Goal: Task Accomplishment & Management: Complete application form

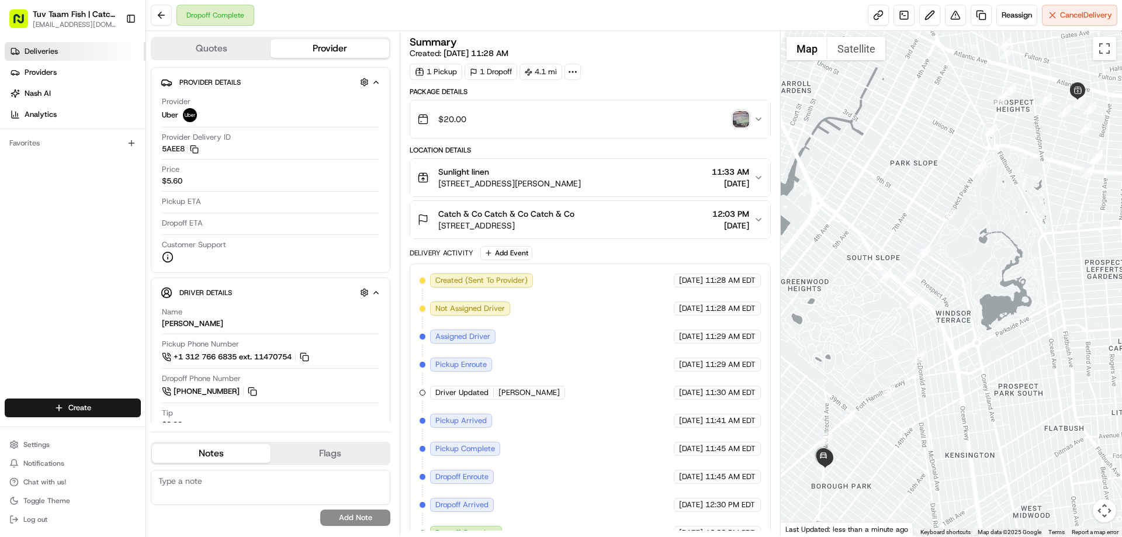
click at [43, 51] on span "Deliveries" at bounding box center [41, 51] width 33 height 11
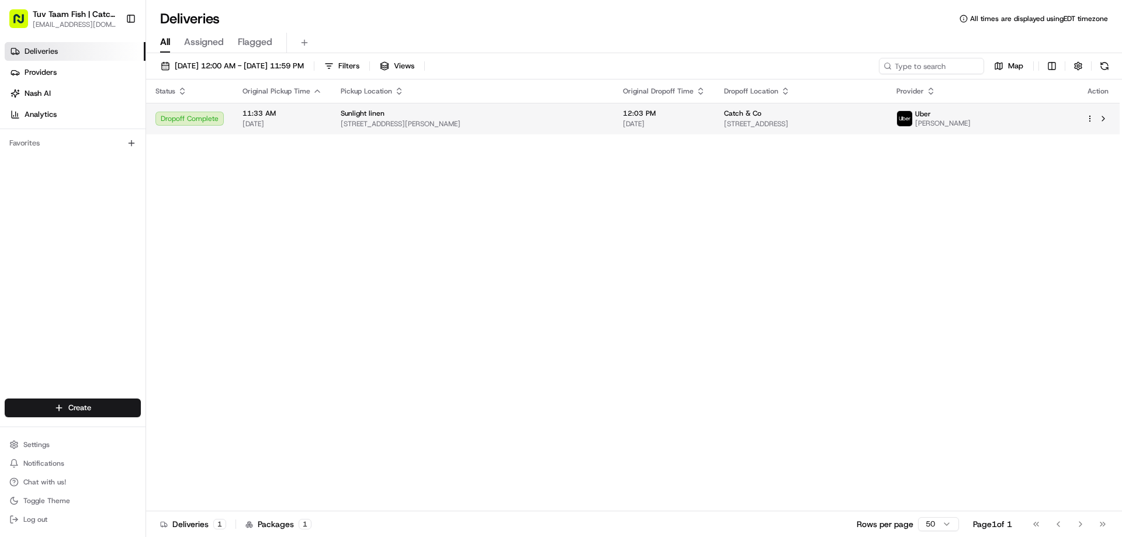
click at [526, 125] on span "[STREET_ADDRESS][PERSON_NAME]" at bounding box center [473, 123] width 264 height 9
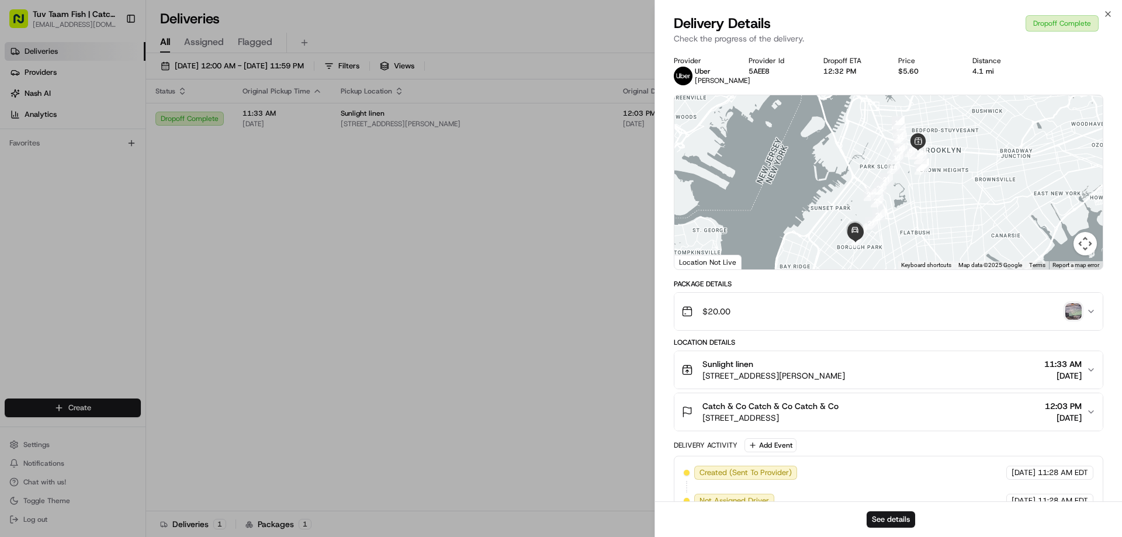
click at [1073, 320] on img "button" at bounding box center [1074, 311] width 16 height 16
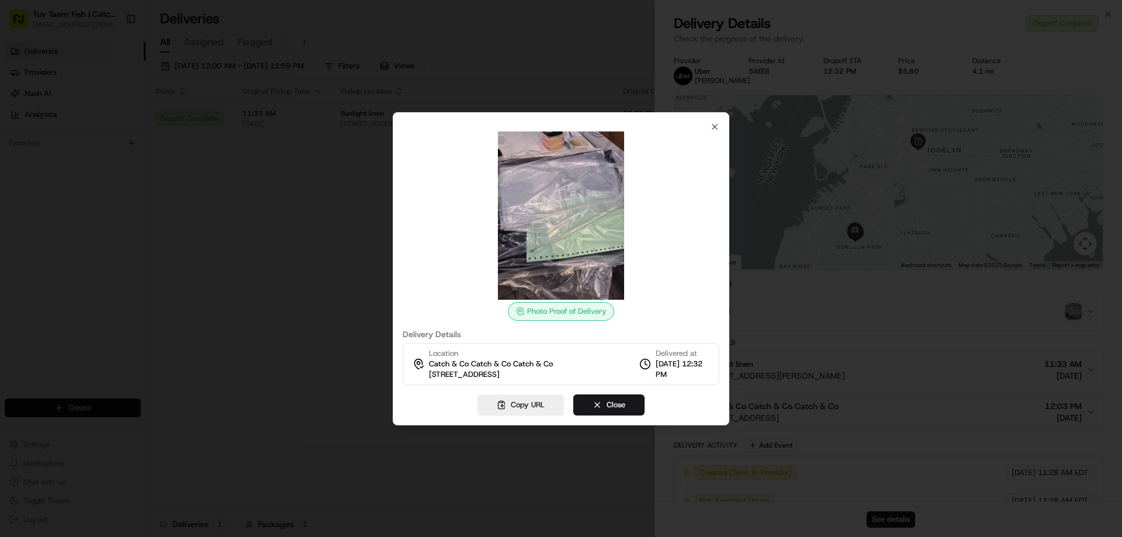
click at [807, 255] on div at bounding box center [561, 268] width 1122 height 537
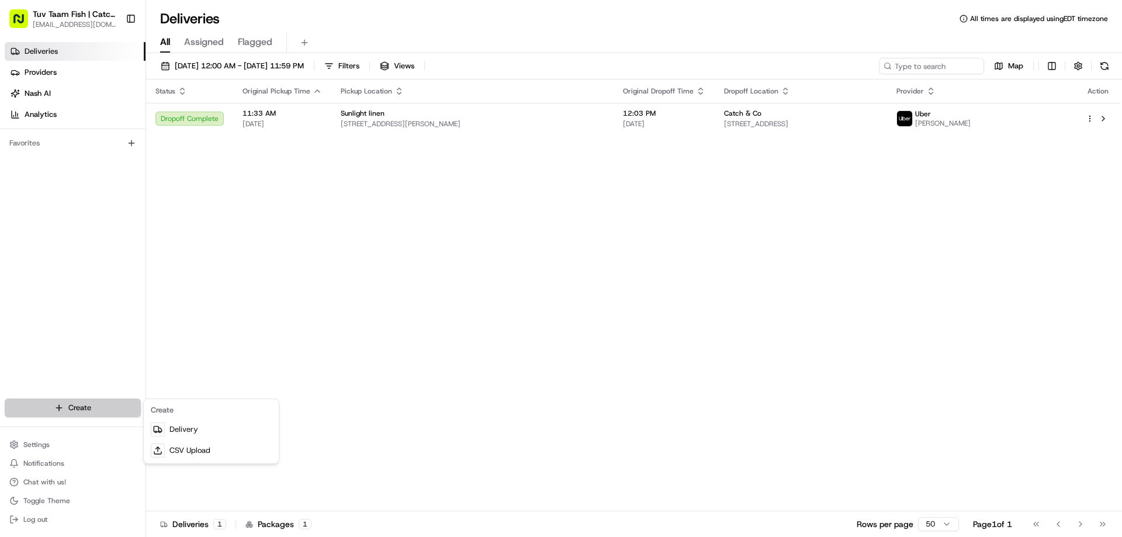
click at [49, 408] on html "Tuv Taam Fish | Catch & Co. [EMAIL_ADDRESS][DOMAIN_NAME] Toggle Sidebar Deliver…" at bounding box center [561, 268] width 1122 height 537
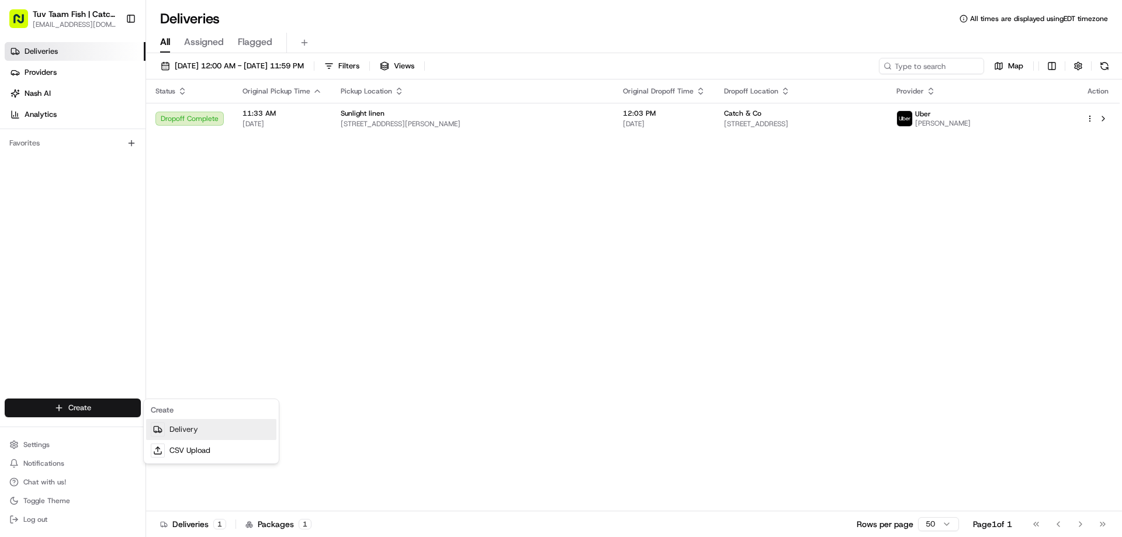
click at [192, 432] on link "Delivery" at bounding box center [211, 429] width 130 height 21
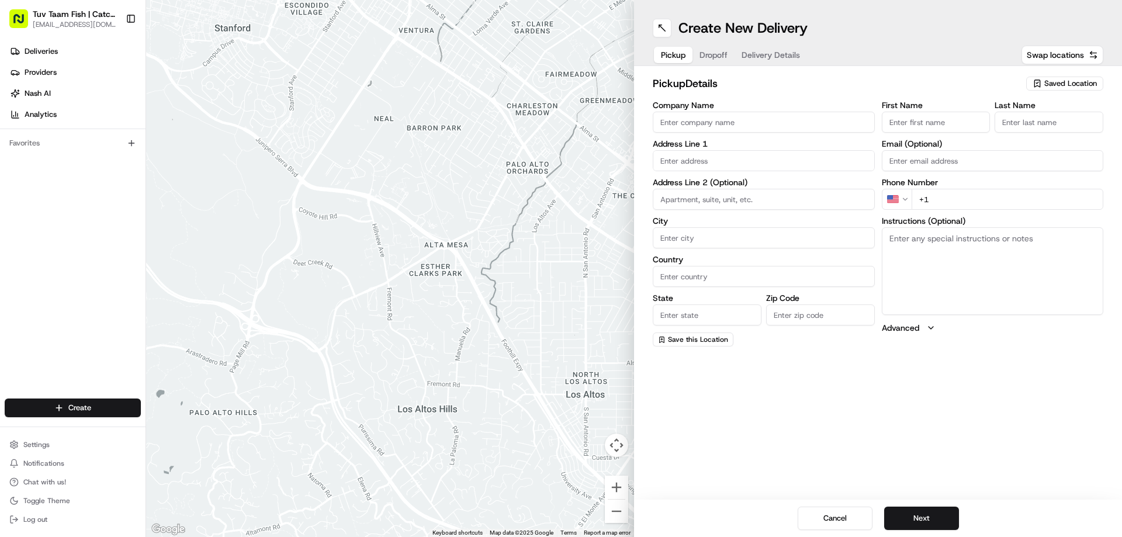
click at [835, 131] on input "Company Name" at bounding box center [764, 122] width 222 height 21
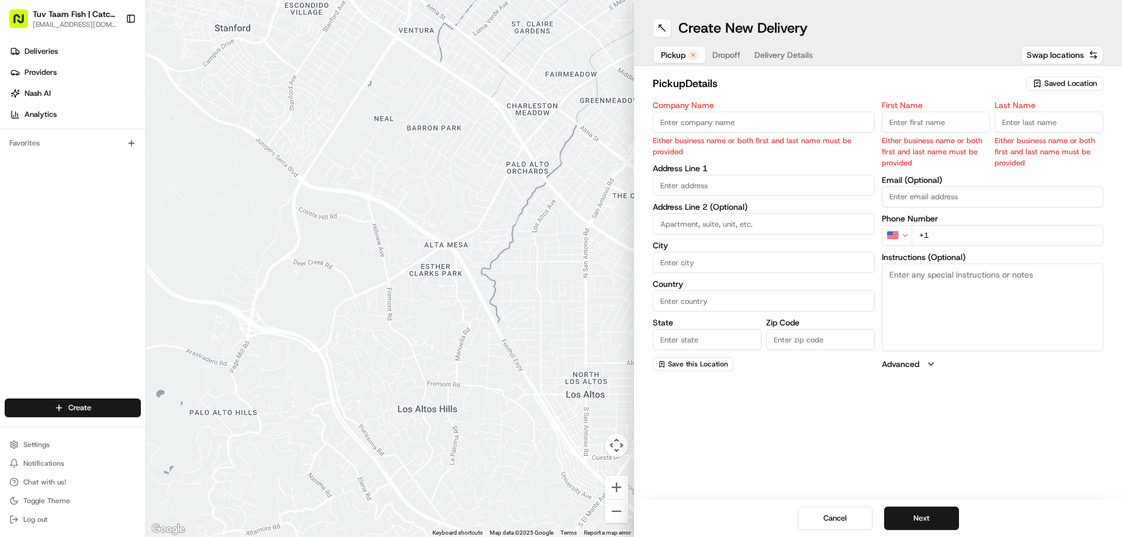
click at [857, 65] on div "Pickup Dropoff Delivery Details Swap locations" at bounding box center [878, 54] width 451 height 21
click at [758, 120] on input "Company Name" at bounding box center [764, 122] width 222 height 21
click at [796, 112] on input "Company Name" at bounding box center [764, 122] width 222 height 21
type input "[STREET_ADDRESS][PERSON_NAME]"
drag, startPoint x: 792, startPoint y: 115, endPoint x: 649, endPoint y: 116, distance: 143.2
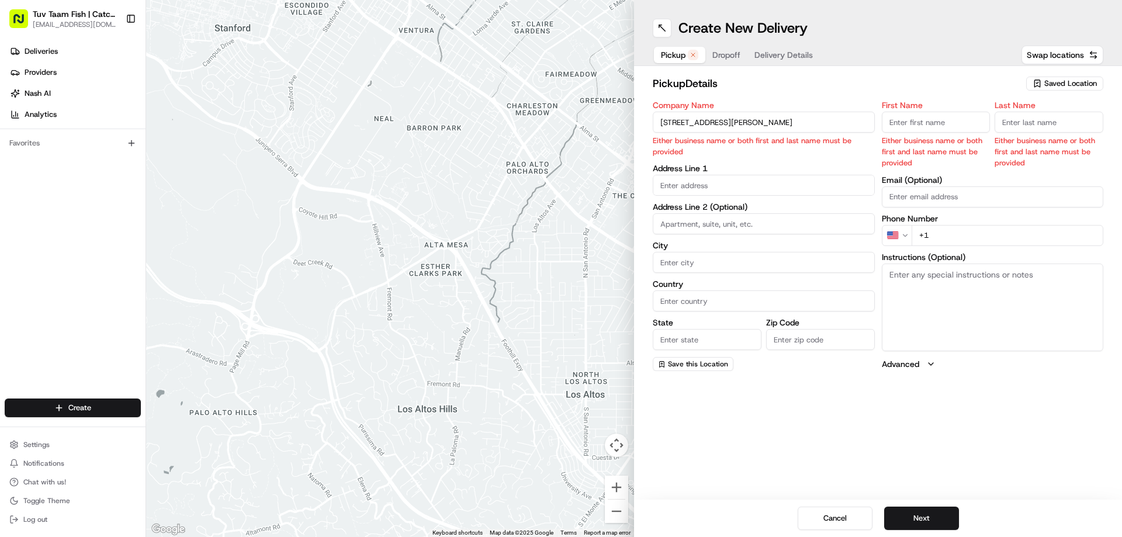
click at [649, 116] on div "pickup Details Saved Location Company Name [STREET_ADDRESS][PERSON_NAME] Either…" at bounding box center [878, 223] width 488 height 314
click at [754, 181] on input "text" at bounding box center [764, 185] width 222 height 21
paste input "[STREET_ADDRESS][PERSON_NAME]"
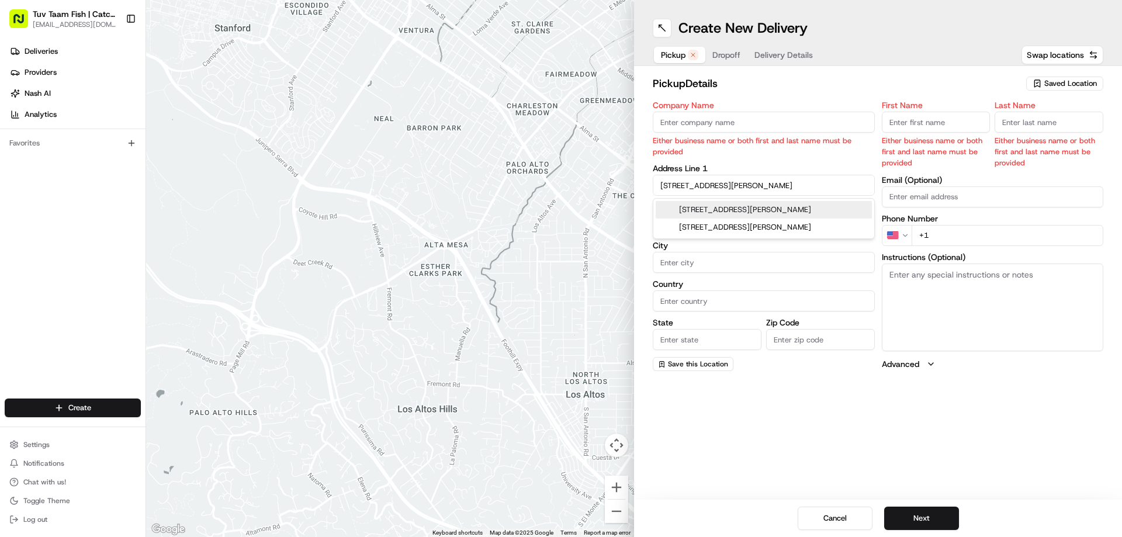
click at [806, 209] on div "[STREET_ADDRESS][PERSON_NAME]" at bounding box center [764, 210] width 216 height 18
type input "[STREET_ADDRESS][PERSON_NAME]"
type input "[GEOGRAPHIC_DATA]"
type input "NY"
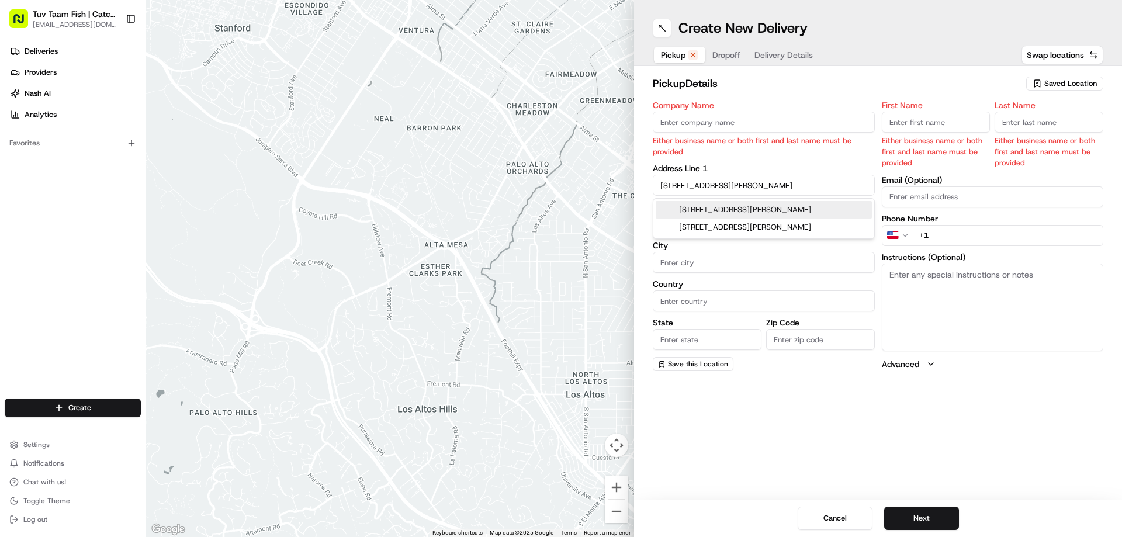
type input "11205"
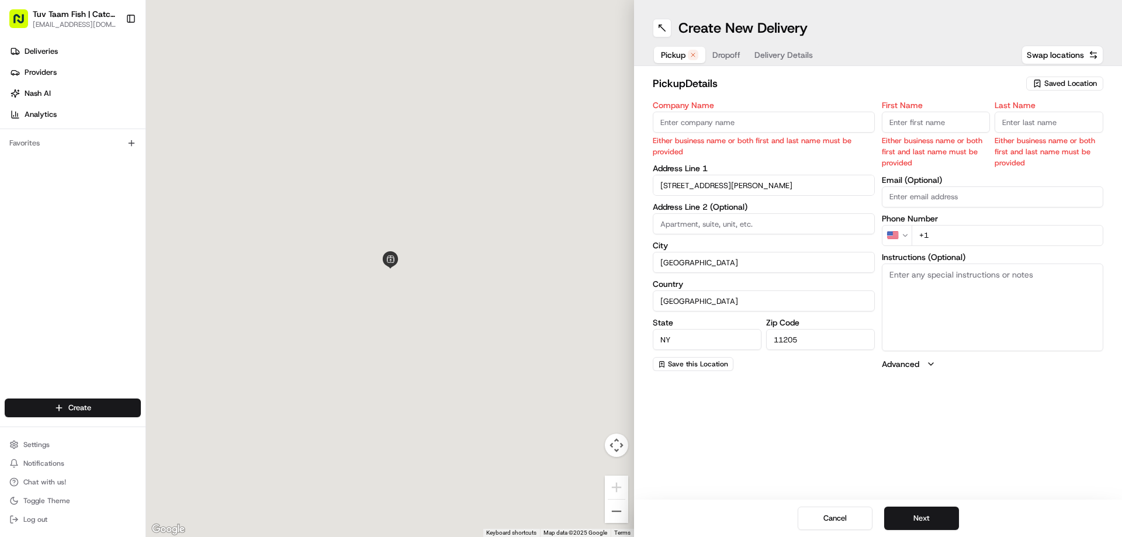
type input "[STREET_ADDRESS][PERSON_NAME]"
drag, startPoint x: 771, startPoint y: 438, endPoint x: 779, endPoint y: 417, distance: 22.4
click at [777, 424] on div "Create New Delivery Pickup Dropoff Delivery Details Swap locations pickup Detai…" at bounding box center [878, 268] width 488 height 537
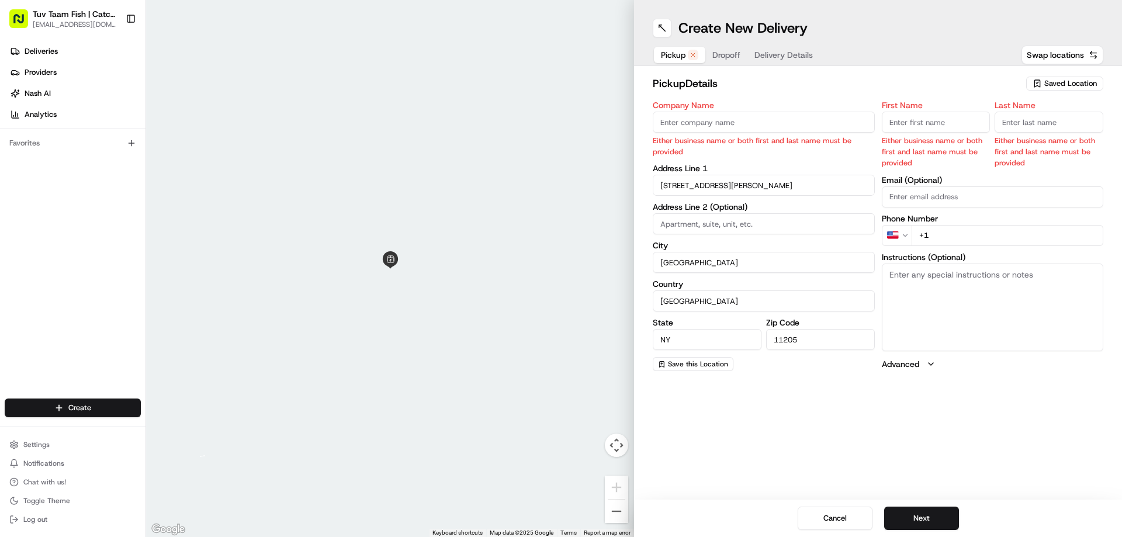
click at [777, 115] on input "Company Name" at bounding box center [764, 122] width 222 height 21
type input "ab"
click at [935, 117] on input "First Name" at bounding box center [936, 122] width 109 height 21
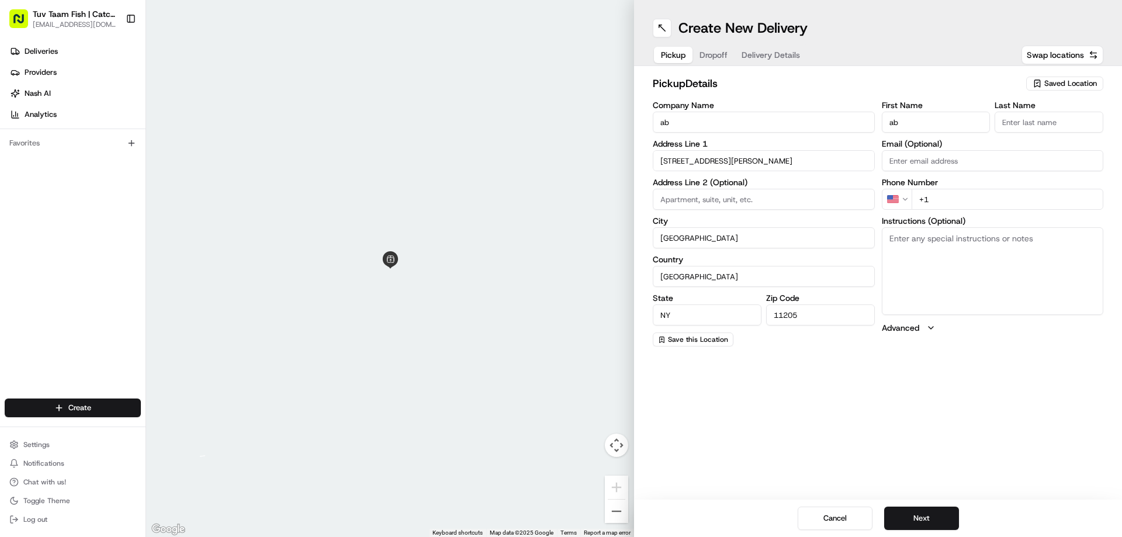
type input "ab"
click at [1063, 135] on div "First Name ab Last Name Email (Optional) Phone Number US +1 Instructions (Optio…" at bounding box center [993, 224] width 222 height 246
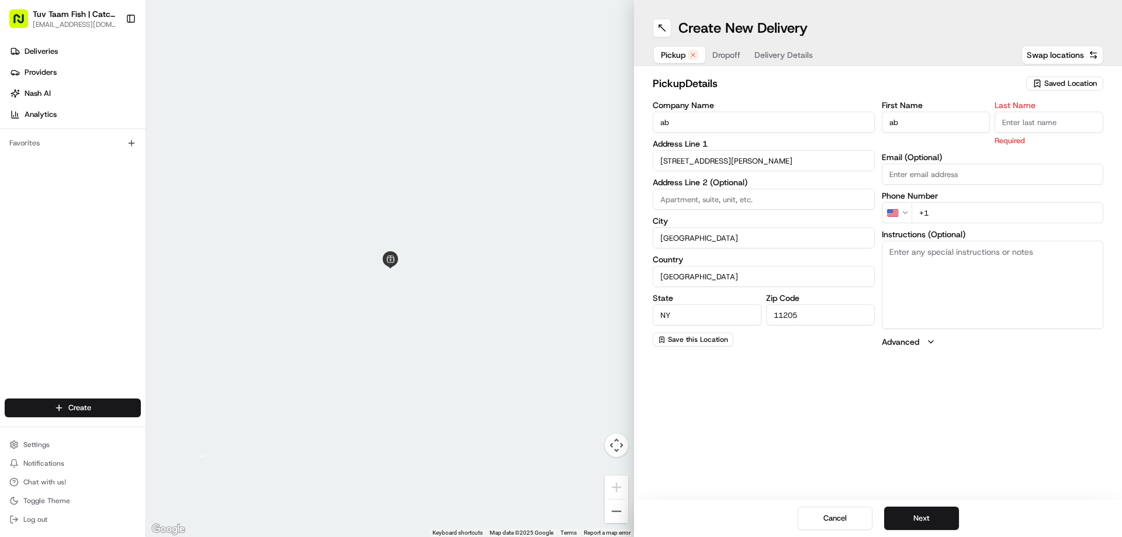
click at [1053, 123] on input "Last Name" at bounding box center [1049, 122] width 109 height 21
type input "ab"
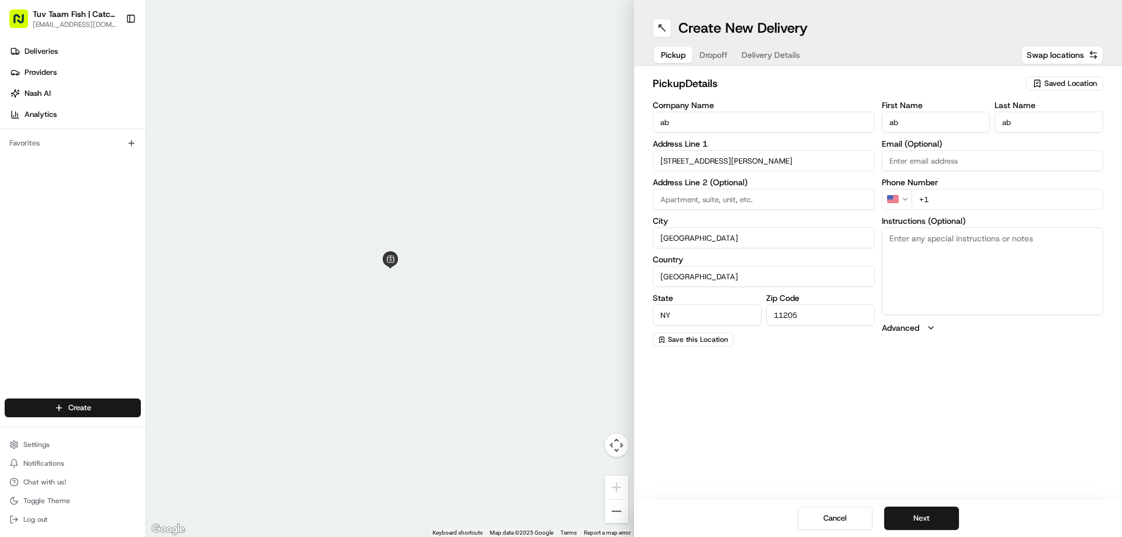
drag, startPoint x: 648, startPoint y: 121, endPoint x: 596, endPoint y: 129, distance: 52.0
click at [596, 129] on div "← Move left → Move right ↑ Move up ↓ Move down + Zoom in - Zoom out Home Jump l…" at bounding box center [634, 268] width 976 height 537
click at [716, 130] on input "ab" at bounding box center [764, 122] width 222 height 21
click at [712, 126] on input "ab" at bounding box center [764, 122] width 222 height 21
click at [711, 125] on input "ab" at bounding box center [764, 122] width 222 height 21
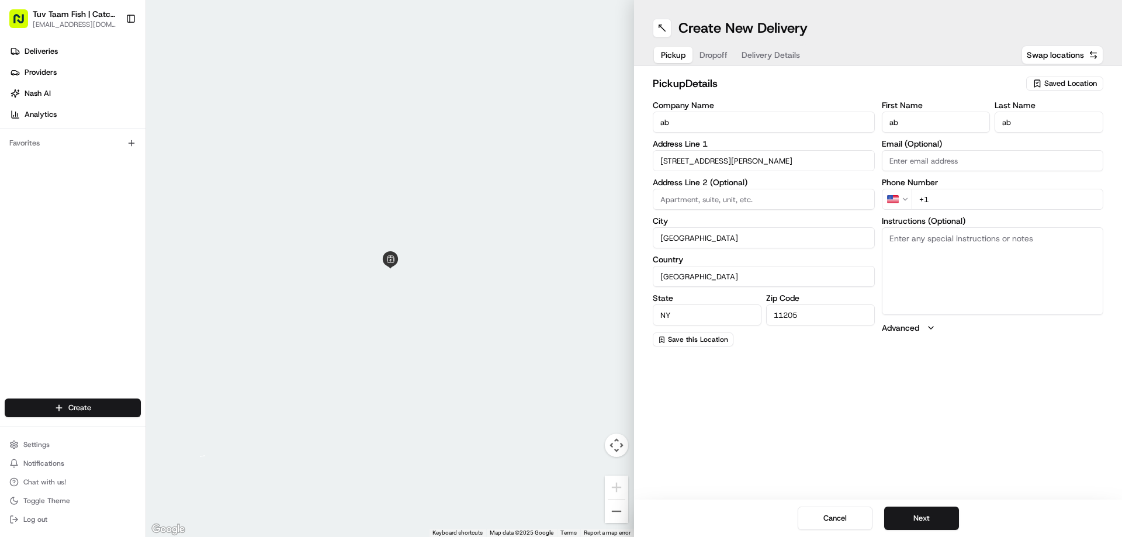
paste input "[PERSON_NAME]"
type input "[PERSON_NAME]"
click at [931, 123] on input "ab" at bounding box center [936, 122] width 109 height 21
click at [929, 122] on input "ab" at bounding box center [936, 122] width 109 height 21
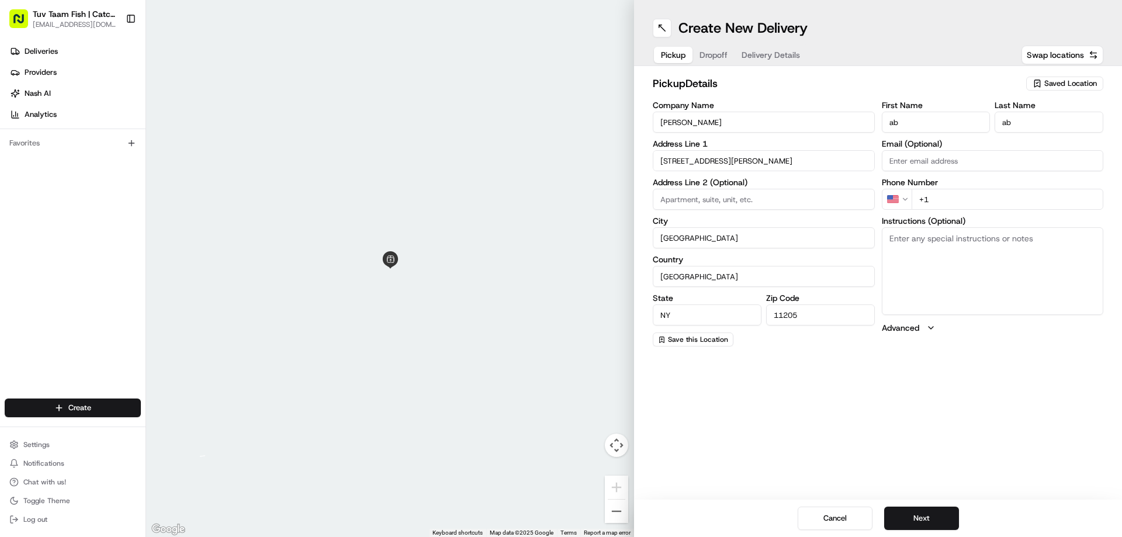
paste input "[PERSON_NAME]"
type input "[PERSON_NAME]"
click at [1025, 121] on input "ab" at bounding box center [1049, 122] width 109 height 21
click at [1025, 122] on input "ab" at bounding box center [1049, 122] width 109 height 21
paste input "[PERSON_NAME]"
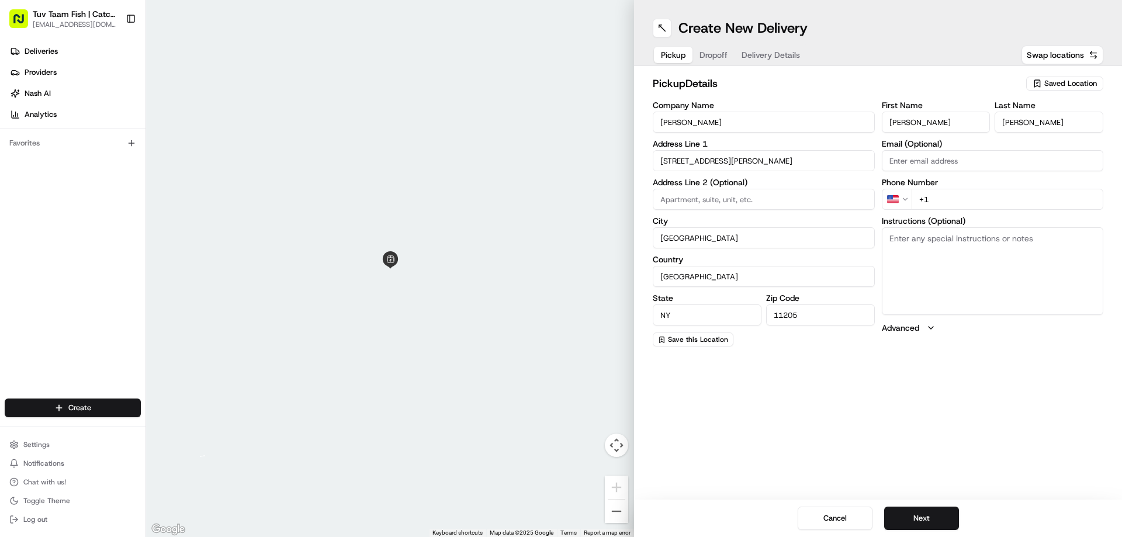
type input "[PERSON_NAME]"
click at [743, 157] on input "[STREET_ADDRESS][PERSON_NAME]" at bounding box center [764, 160] width 222 height 21
click at [806, 182] on div "[STREET_ADDRESS][PERSON_NAME]" at bounding box center [764, 186] width 216 height 18
type input "[STREET_ADDRESS][PERSON_NAME]"
click at [940, 198] on input "+1" at bounding box center [1008, 199] width 192 height 21
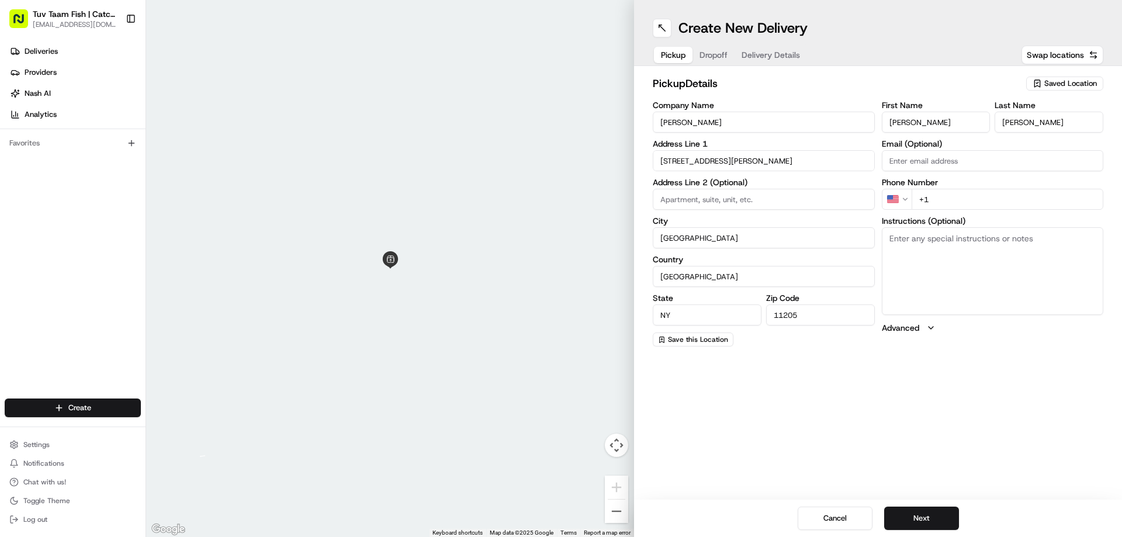
click at [993, 184] on label "Phone Number" at bounding box center [993, 182] width 222 height 8
click at [983, 198] on input "+1" at bounding box center [1008, 199] width 192 height 21
paste input "[PHONE_NUMBER]"
type input "[PHONE_NUMBER]"
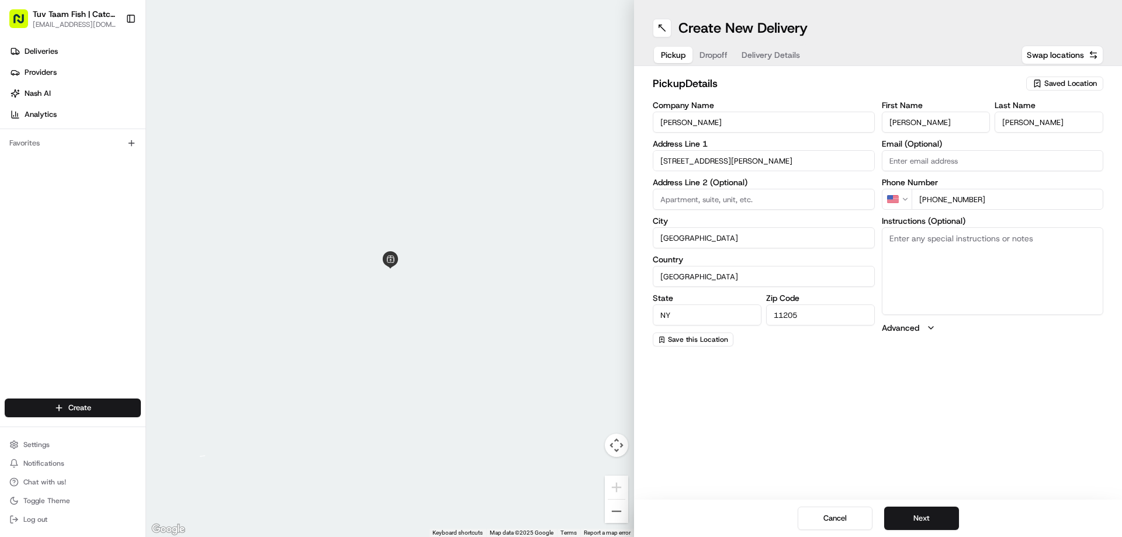
click at [955, 433] on div "Create New Delivery Pickup Dropoff Delivery Details Swap locations pickup Detai…" at bounding box center [878, 268] width 488 height 537
click at [910, 513] on button "Next" at bounding box center [921, 518] width 75 height 23
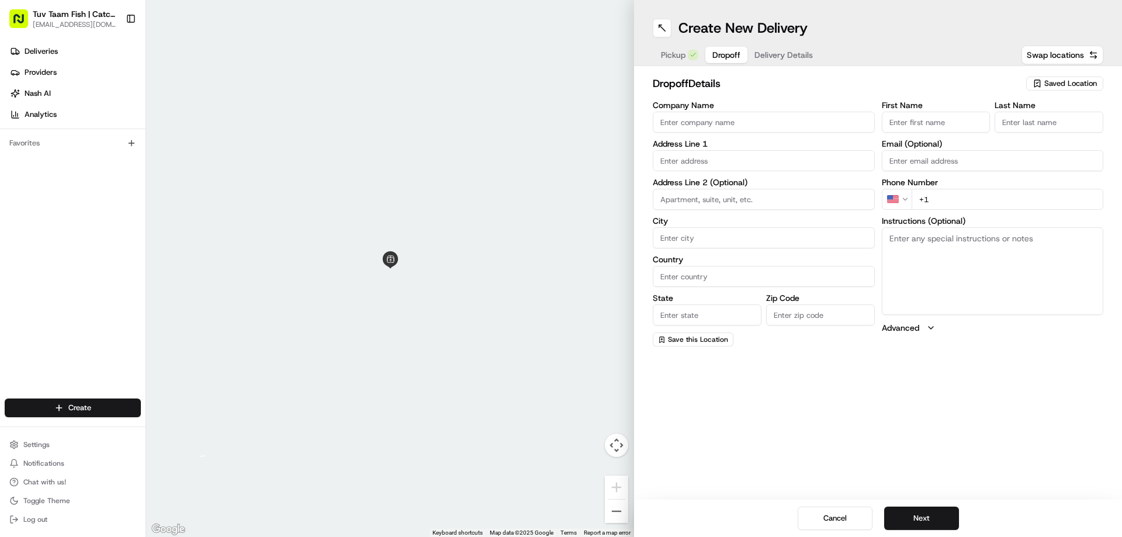
click at [780, 112] on input "Company Name" at bounding box center [764, 122] width 222 height 21
type input "catch and co"
click at [832, 401] on div "Create New Delivery Pickup Dropoff Delivery Details Swap locations dropoff Deta…" at bounding box center [878, 268] width 488 height 537
click at [746, 155] on input "text" at bounding box center [764, 160] width 222 height 21
type input "[STREET_ADDRESS]"
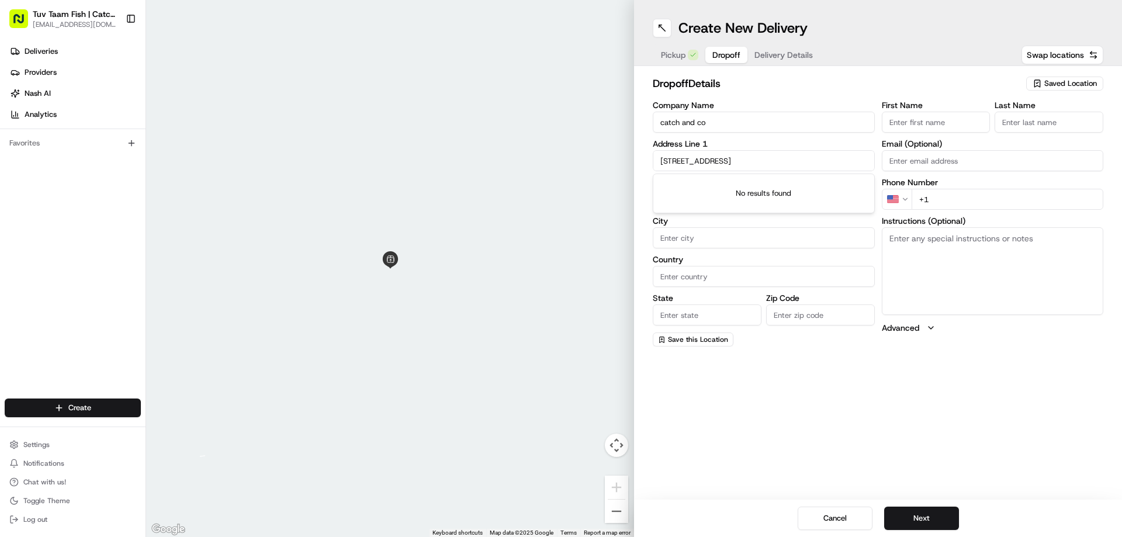
type input "ny"
type input "[GEOGRAPHIC_DATA]"
type input "11219"
type input "[PERSON_NAME]"
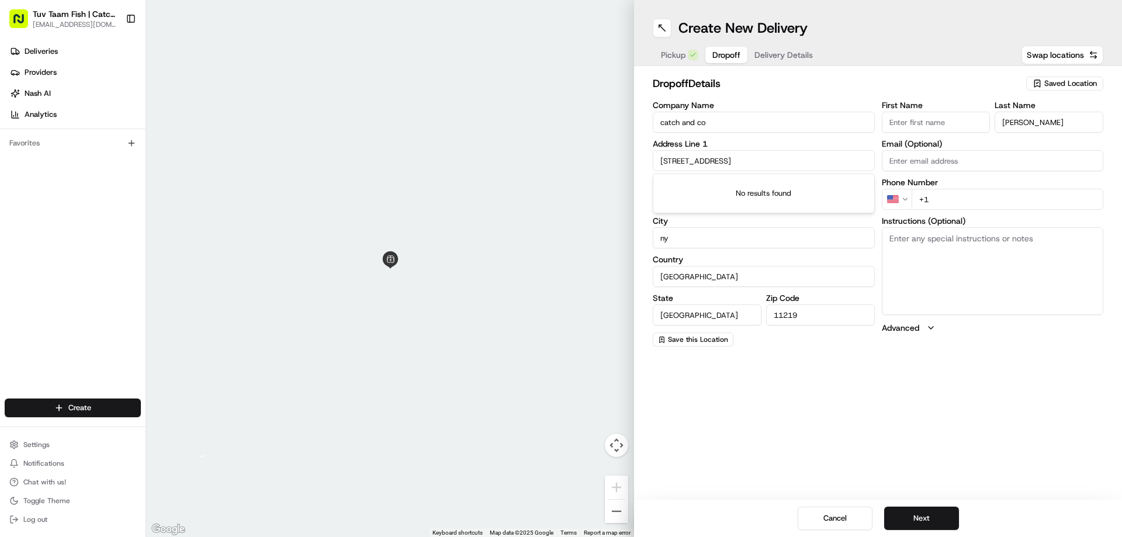
type input "[EMAIL_ADDRESS][DOMAIN_NAME]"
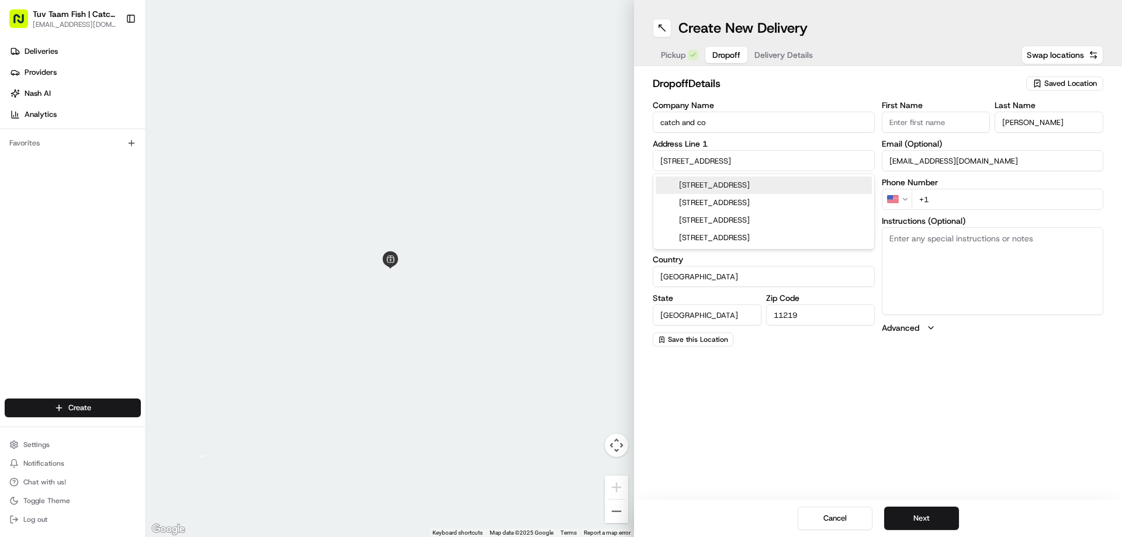
click at [679, 161] on input "[STREET_ADDRESS]" at bounding box center [764, 160] width 222 height 21
click at [720, 186] on div "[STREET_ADDRESS]" at bounding box center [764, 186] width 216 height 18
type input "[STREET_ADDRESS]"
type input "[GEOGRAPHIC_DATA]"
type input "NY"
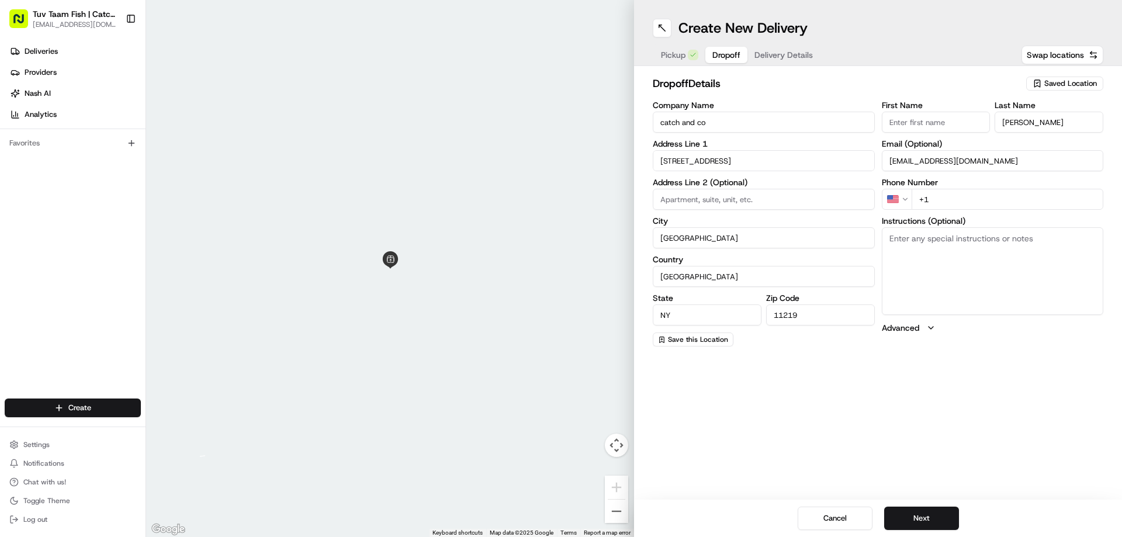
type input "[STREET_ADDRESS]"
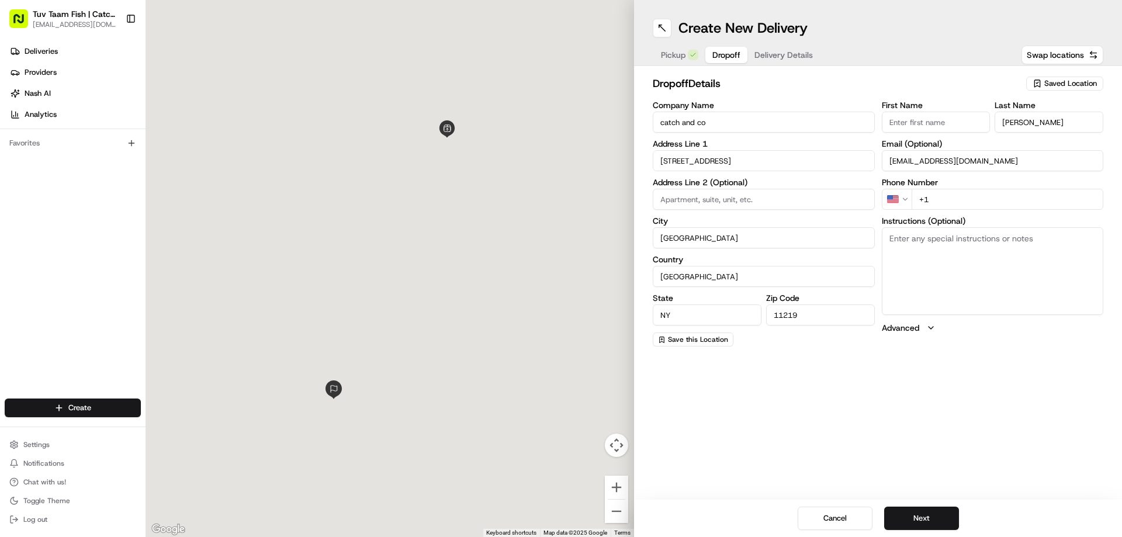
click at [1008, 451] on div "Create New Delivery Pickup Dropoff Delivery Details Swap locations dropoff Deta…" at bounding box center [878, 268] width 488 height 537
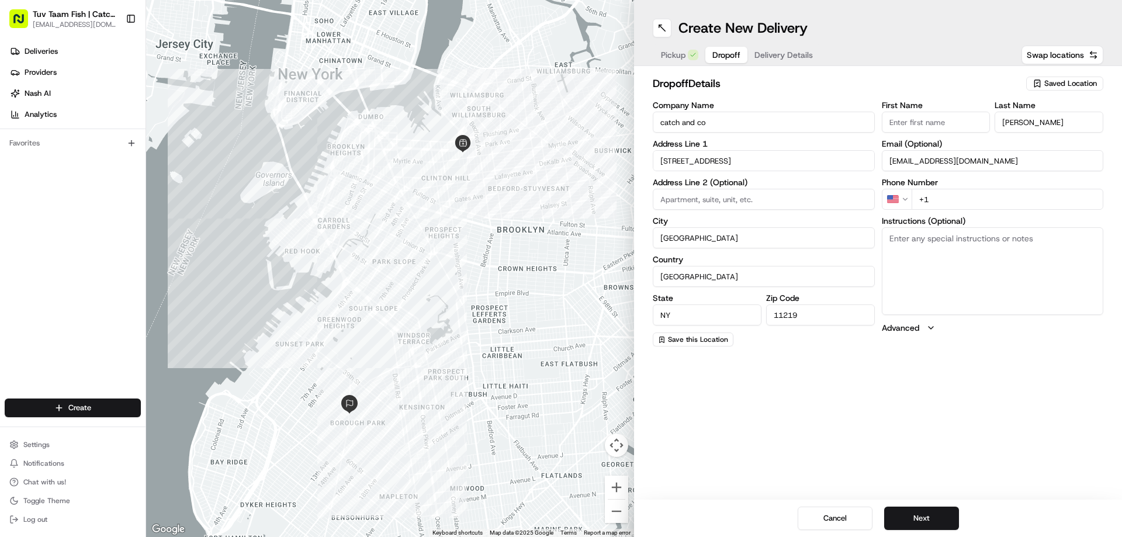
drag, startPoint x: 931, startPoint y: 119, endPoint x: 942, endPoint y: 132, distance: 17.0
click at [931, 119] on input "First Name" at bounding box center [936, 122] width 109 height 21
click at [1049, 198] on div "Phone Number US +1" at bounding box center [993, 194] width 222 height 32
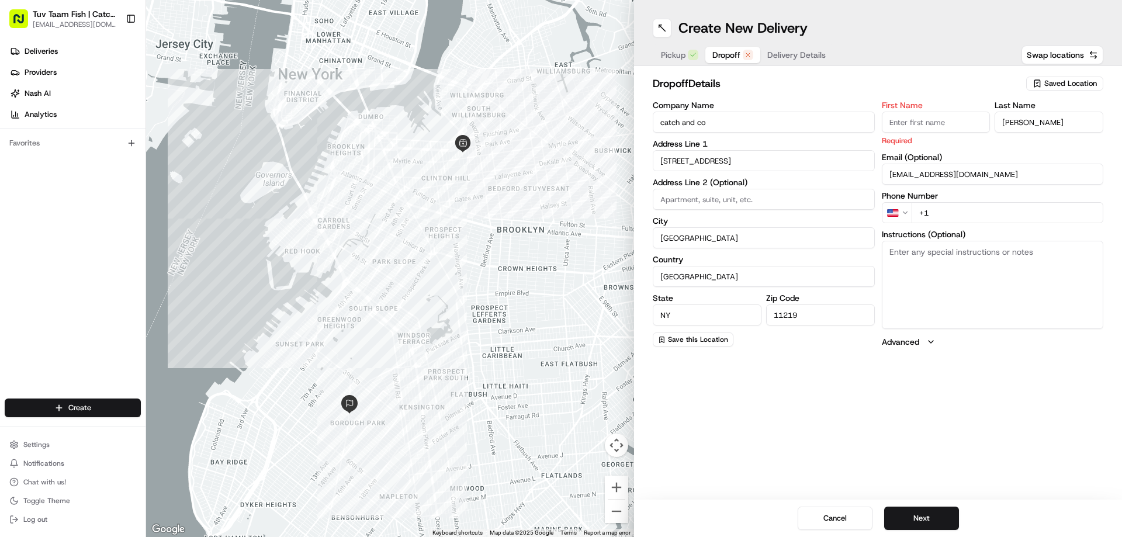
paste input "[PHONE_NUMBER]"
type input "[PHONE_NUMBER]"
click at [932, 123] on input "First Name" at bounding box center [936, 122] width 109 height 21
click at [954, 123] on input "First Name" at bounding box center [936, 122] width 109 height 21
paste input "[PERSON_NAME]"
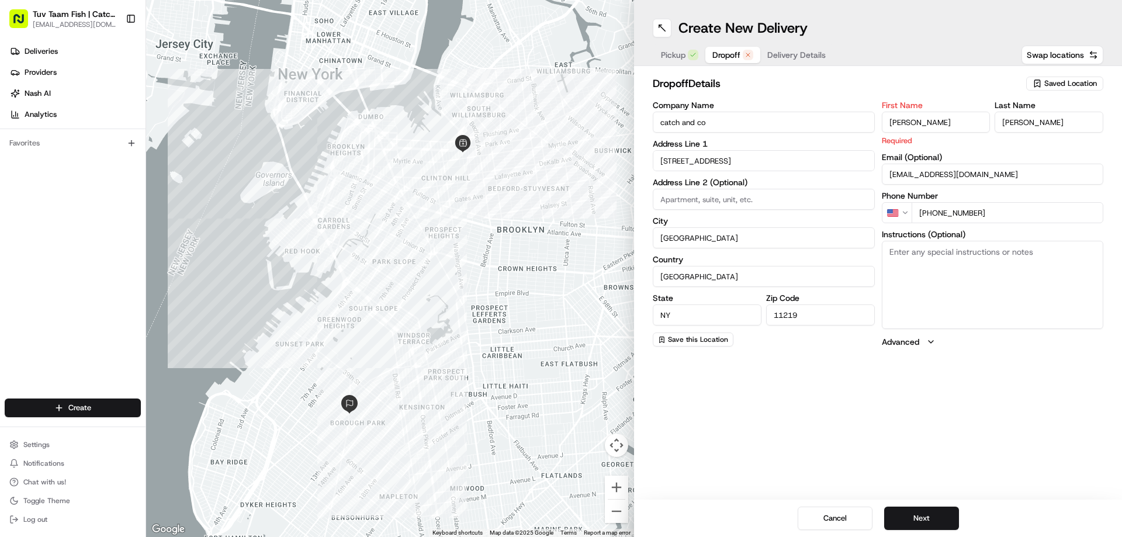
type input "[PERSON_NAME]"
click at [990, 398] on div "Create New Delivery Pickup Dropoff Delivery Details Swap locations dropoff Deta…" at bounding box center [878, 268] width 488 height 537
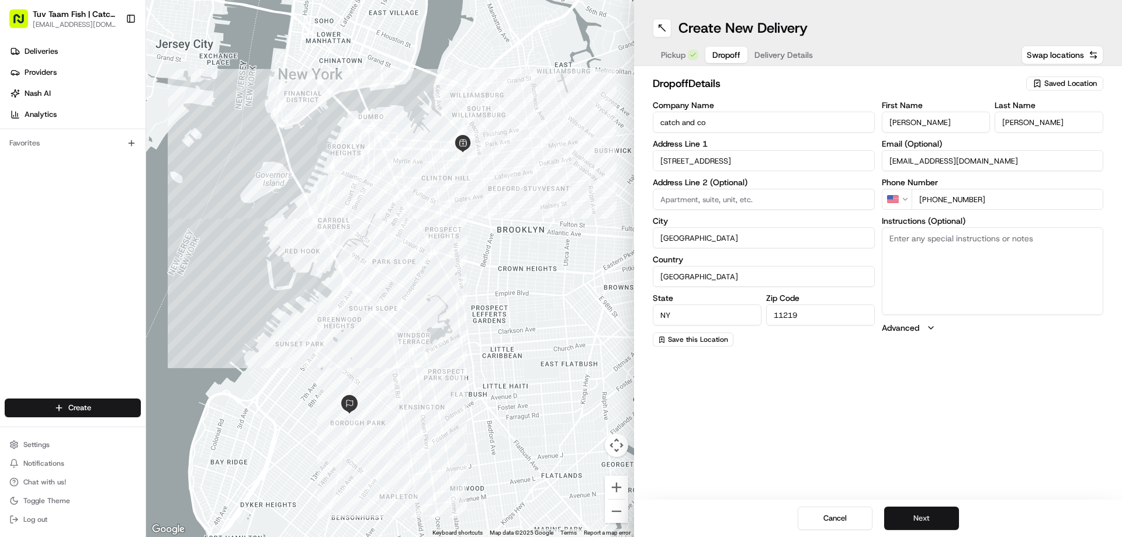
click at [918, 515] on button "Next" at bounding box center [921, 518] width 75 height 23
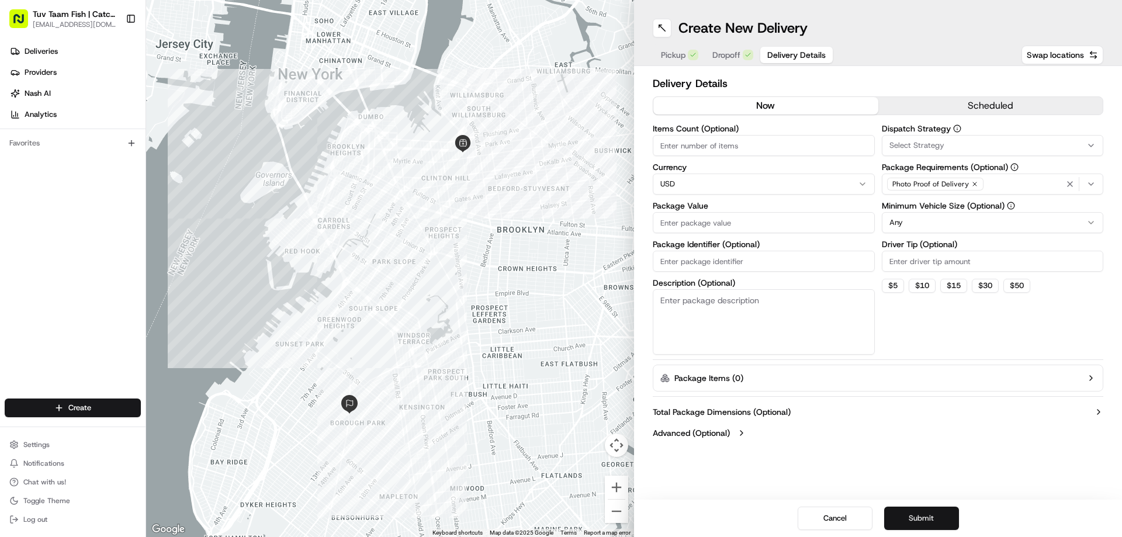
click at [924, 520] on button "Submit" at bounding box center [921, 518] width 75 height 23
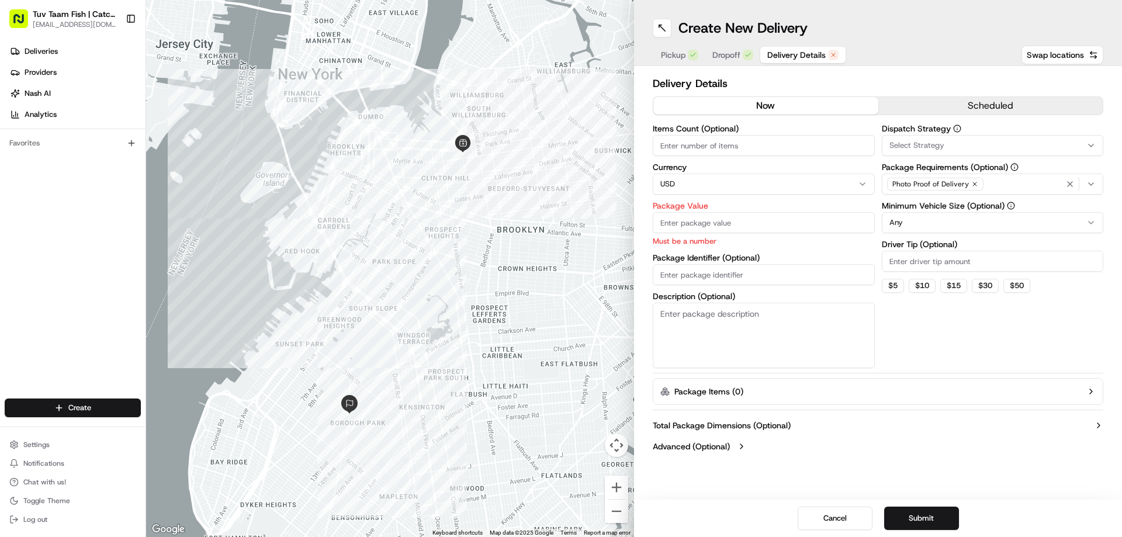
click at [726, 226] on input "Package Value" at bounding box center [764, 222] width 222 height 21
type input "20"
click at [974, 214] on html "Tuv Taam Fish | Catch & Co. [EMAIL_ADDRESS][DOMAIN_NAME] Toggle Sidebar Deliver…" at bounding box center [561, 268] width 1122 height 537
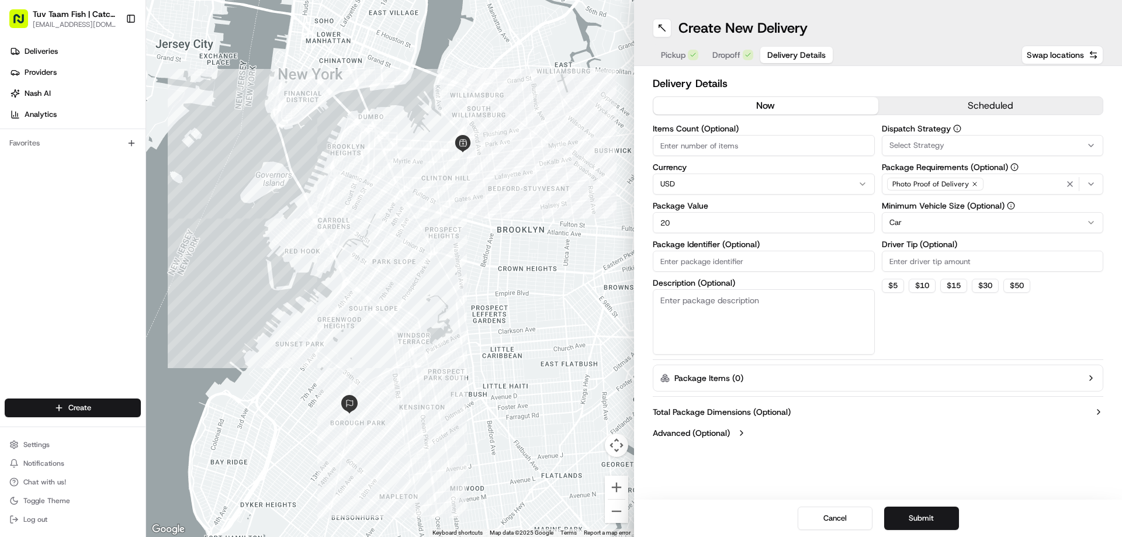
drag, startPoint x: 943, startPoint y: 468, endPoint x: 941, endPoint y: 474, distance: 6.3
click at [942, 469] on div "Create New Delivery Pickup Dropoff Delivery Details Swap locations Delivery Det…" at bounding box center [878, 268] width 488 height 537
drag, startPoint x: 87, startPoint y: 191, endPoint x: 50, endPoint y: 234, distance: 57.2
click at [50, 234] on div "Deliveries Providers [PERSON_NAME] Analytics Favorites" at bounding box center [73, 221] width 146 height 368
click at [54, 206] on div "Deliveries Providers [PERSON_NAME] Analytics Favorites" at bounding box center [73, 221] width 146 height 368
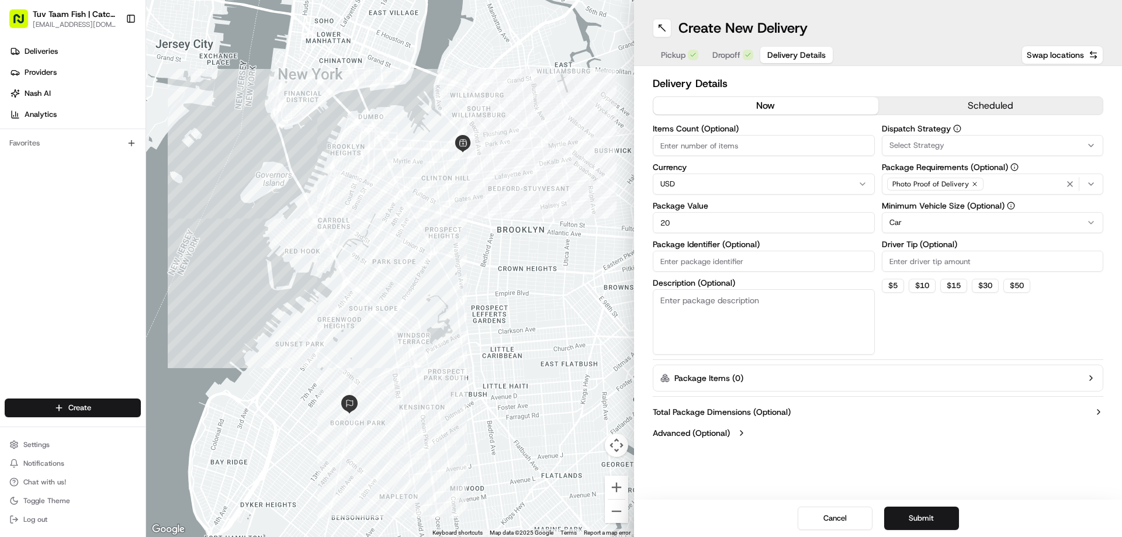
drag, startPoint x: 871, startPoint y: 448, endPoint x: 795, endPoint y: 452, distance: 76.1
click at [795, 452] on div "Delivery Details now scheduled Items Count (Optional) Currency USD Package Valu…" at bounding box center [878, 259] width 488 height 387
click at [811, 443] on div "Total Package Dimensions (Optional) Advanced (Optional)" at bounding box center [878, 423] width 451 height 42
click at [813, 445] on div "Delivery Details now scheduled Items Count (Optional) Currency USD Package Valu…" at bounding box center [878, 259] width 488 height 387
drag, startPoint x: 924, startPoint y: 519, endPoint x: 932, endPoint y: 514, distance: 10.2
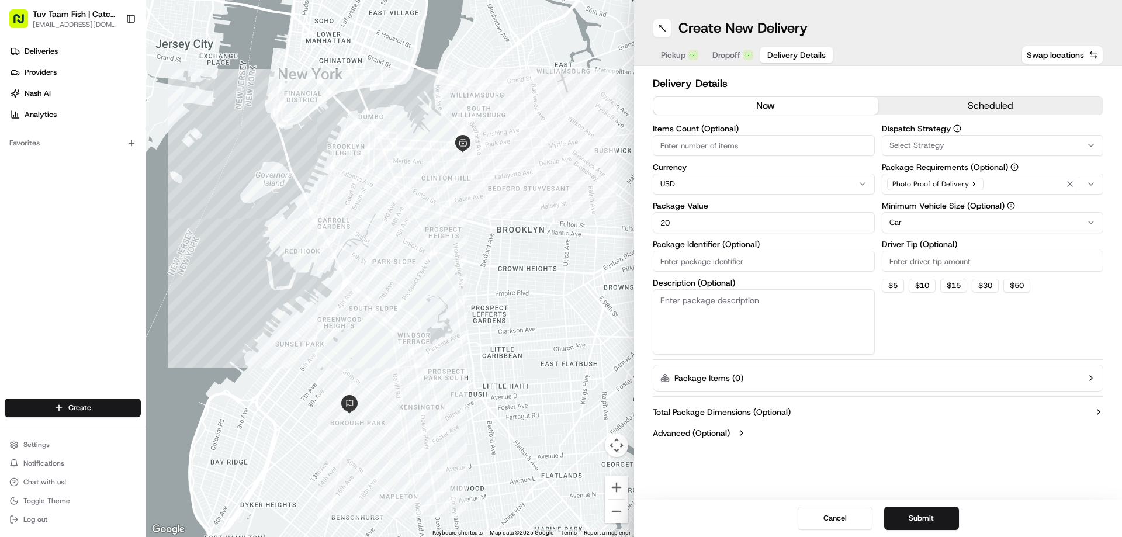
click at [924, 519] on button "Submit" at bounding box center [921, 518] width 75 height 23
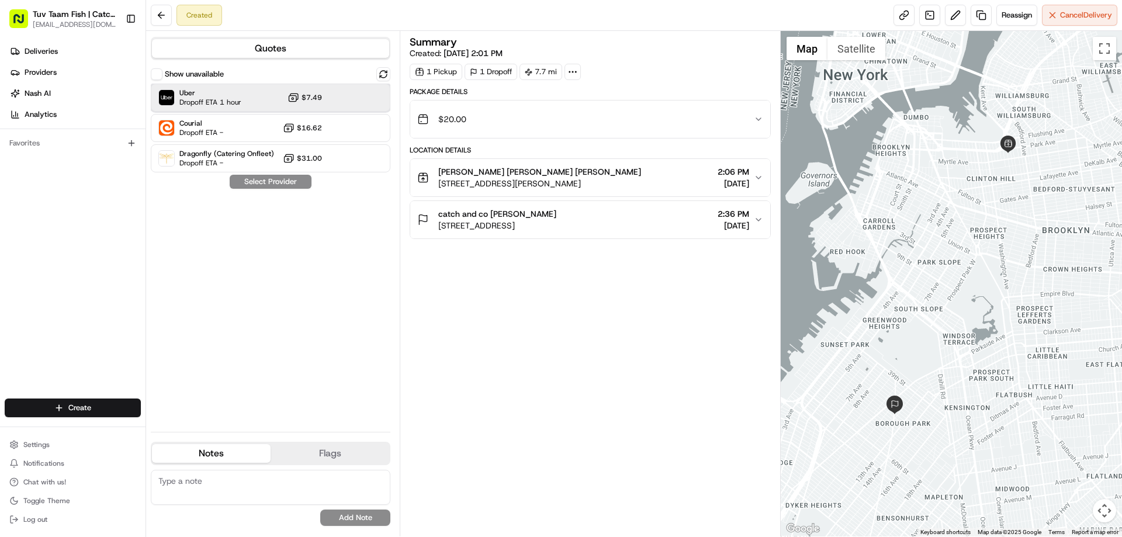
click at [324, 98] on div "Uber Dropoff ETA 1 hour $7.49" at bounding box center [271, 98] width 240 height 28
click at [265, 186] on button "Assign Provider" at bounding box center [270, 182] width 83 height 14
